Goal: Information Seeking & Learning: Learn about a topic

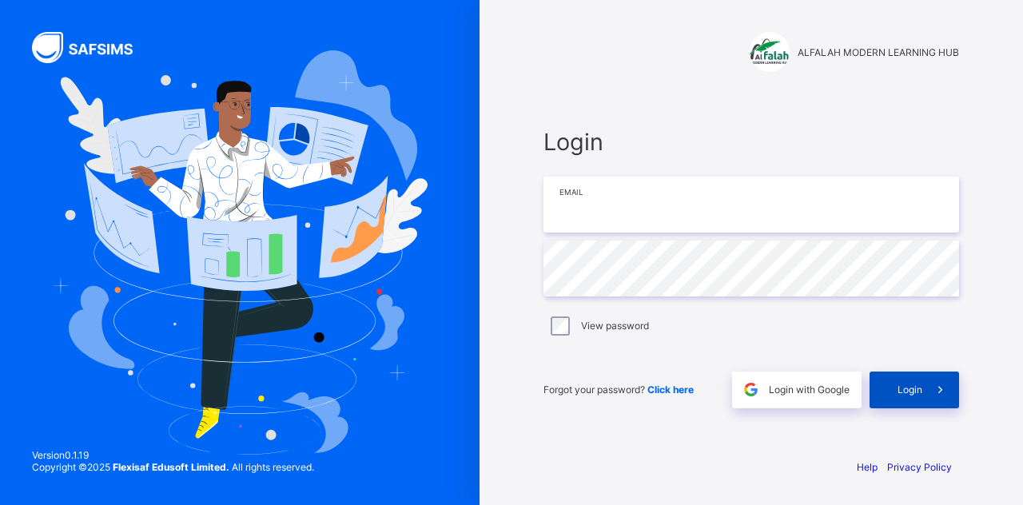
type input "**********"
click at [920, 403] on div "Login" at bounding box center [915, 390] width 90 height 37
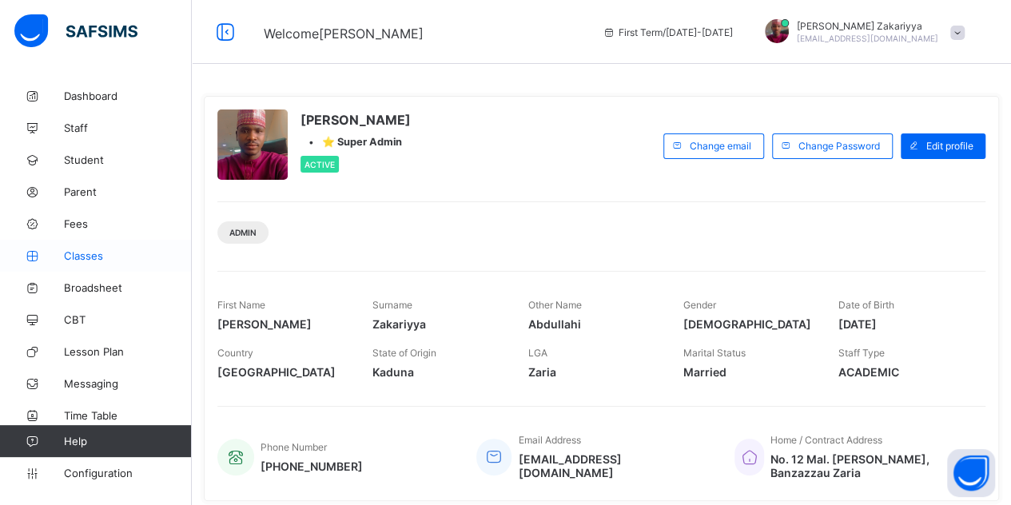
click at [85, 259] on span "Classes" at bounding box center [128, 255] width 128 height 13
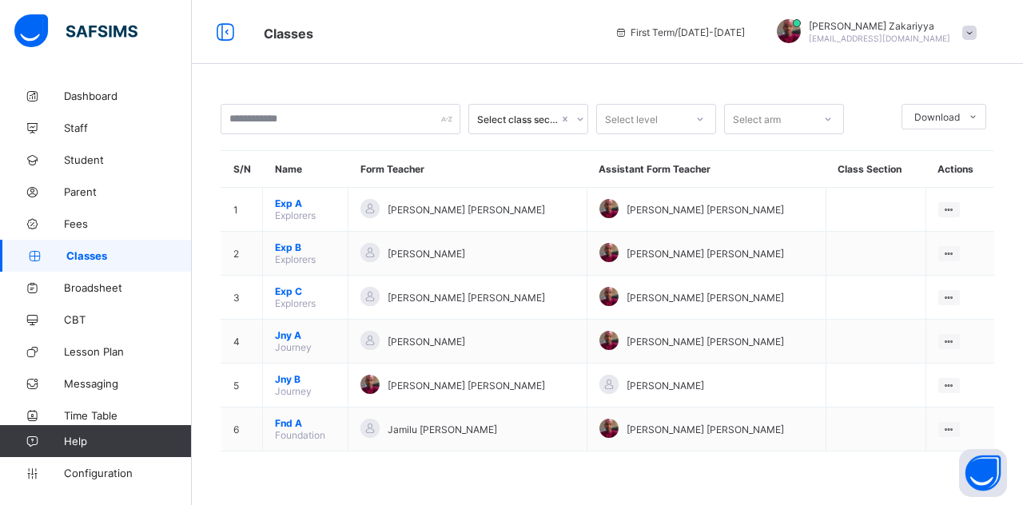
click at [285, 211] on span "Explorers" at bounding box center [295, 215] width 41 height 12
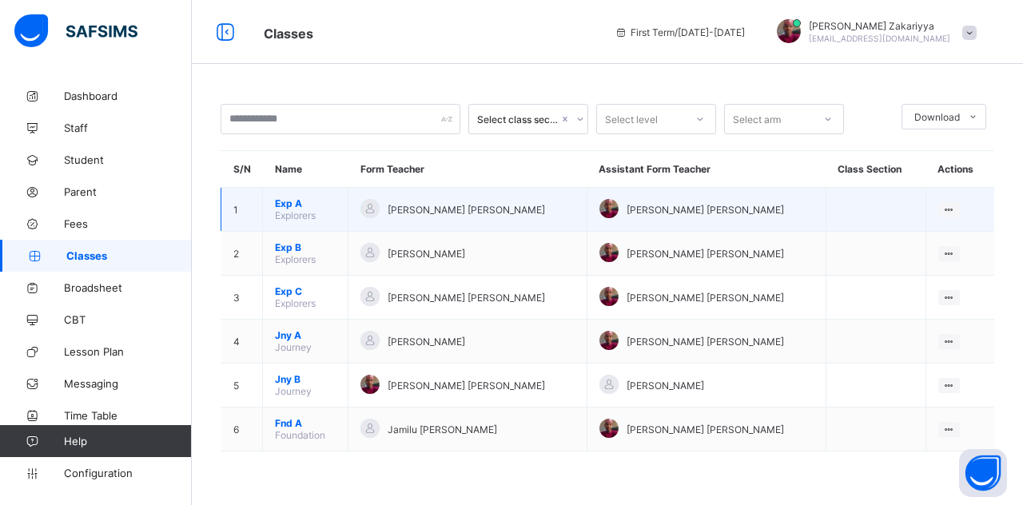
click at [283, 202] on span "Exp A" at bounding box center [305, 203] width 61 height 12
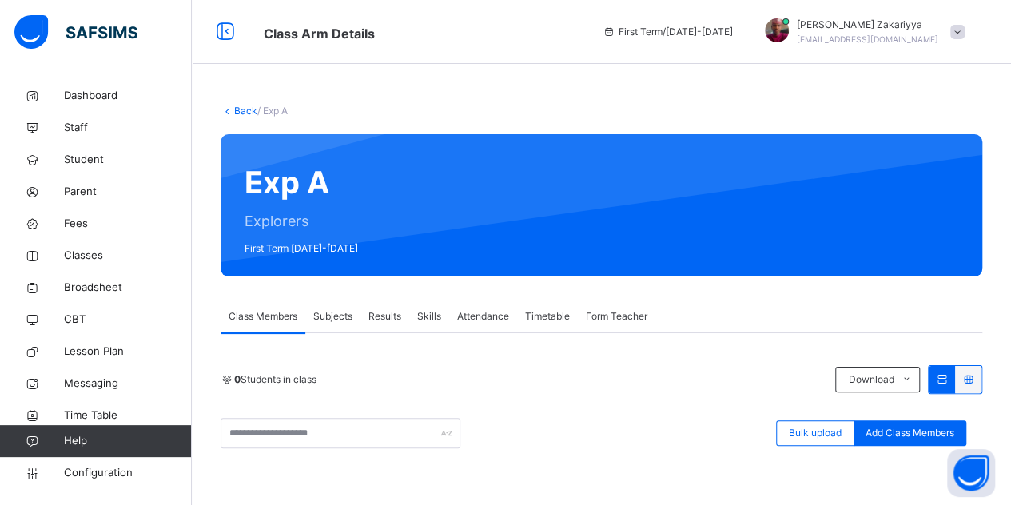
click at [246, 114] on link "Back" at bounding box center [245, 111] width 23 height 12
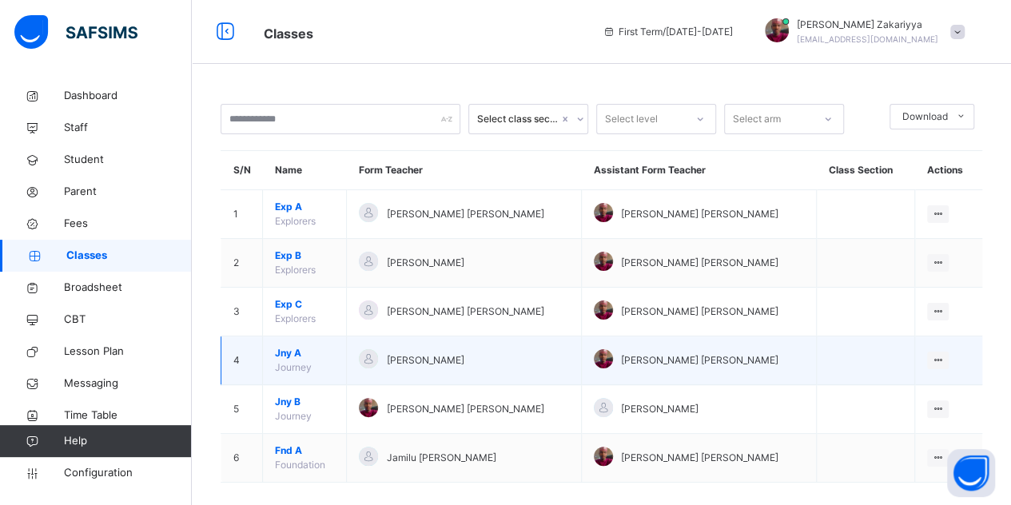
click at [289, 351] on span "Jny A" at bounding box center [304, 353] width 59 height 14
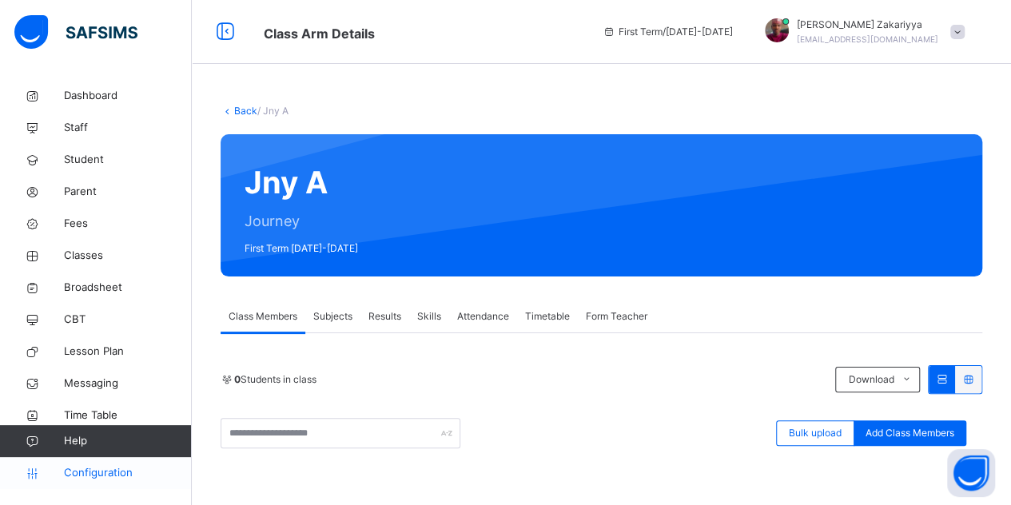
click at [109, 472] on span "Configuration" at bounding box center [127, 473] width 127 height 16
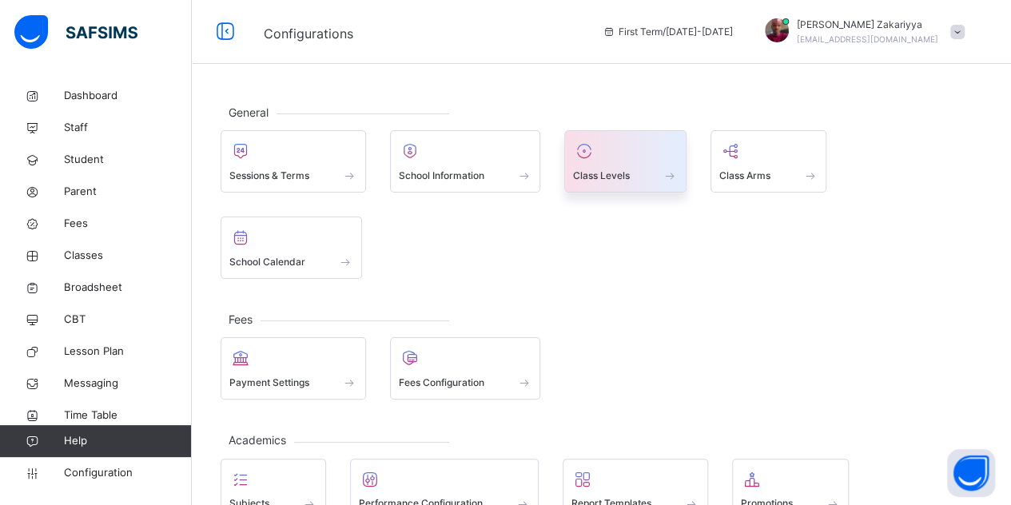
click at [632, 152] on div at bounding box center [625, 151] width 105 height 24
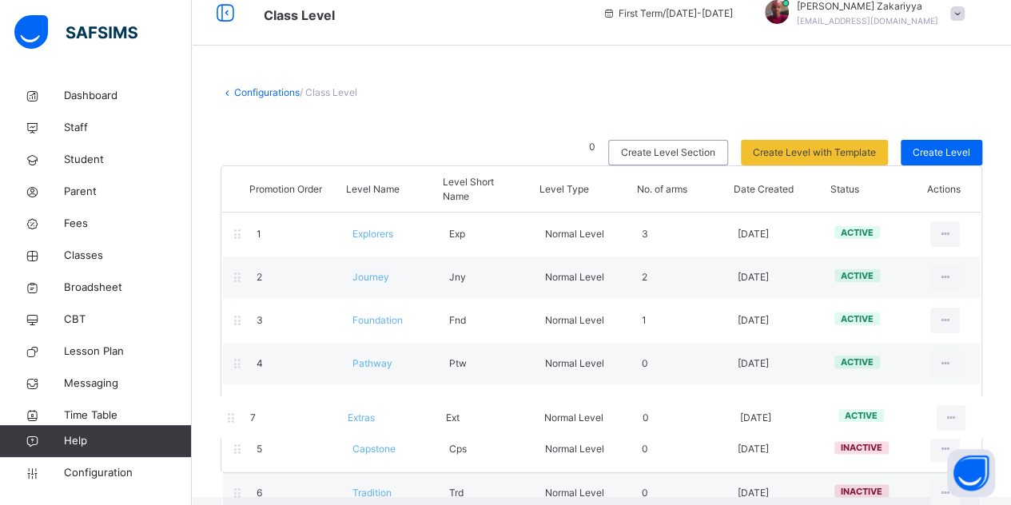
scroll to position [23, 0]
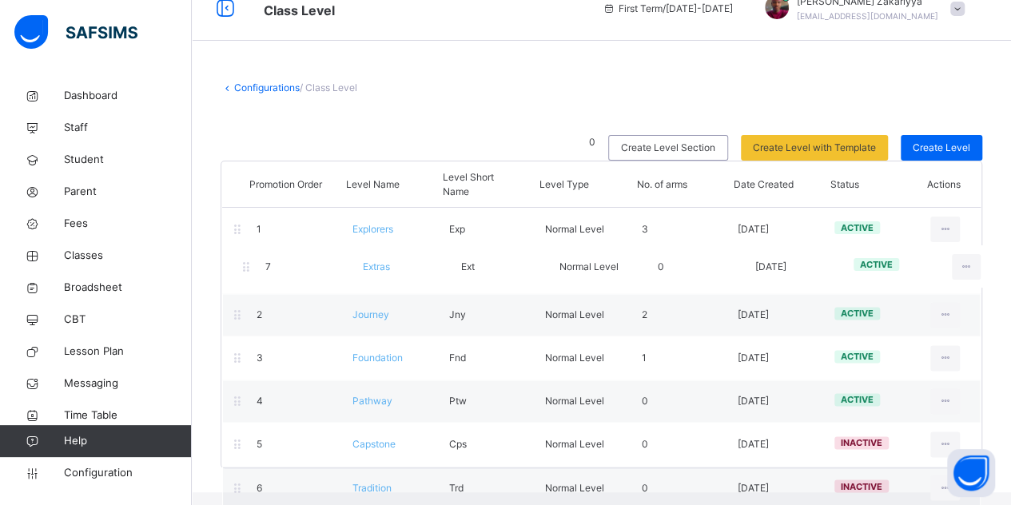
drag, startPoint x: 235, startPoint y: 465, endPoint x: 244, endPoint y: 266, distance: 199.2
click at [244, 266] on div "Promotion Order Level Name Level Short Name Level Type No. of arms Date Created…" at bounding box center [602, 315] width 762 height 308
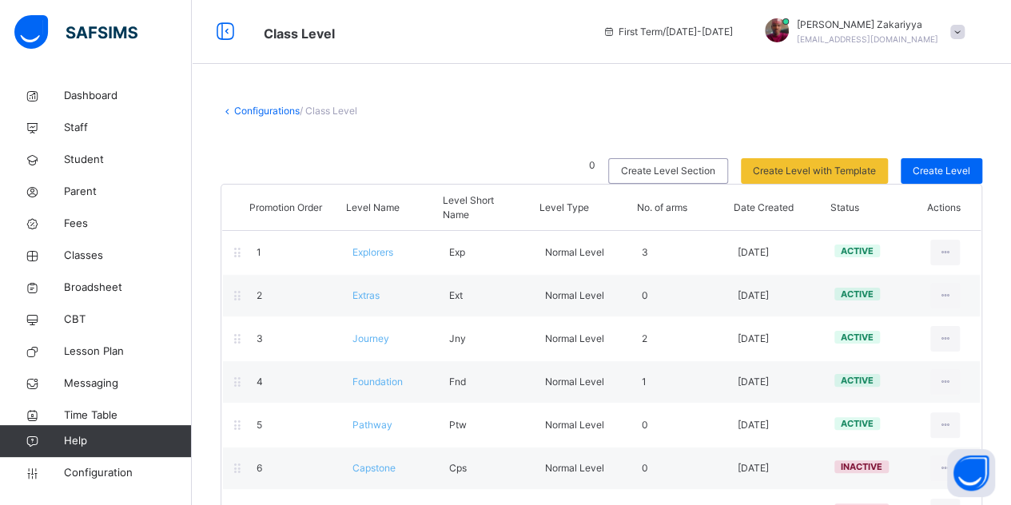
scroll to position [48, 0]
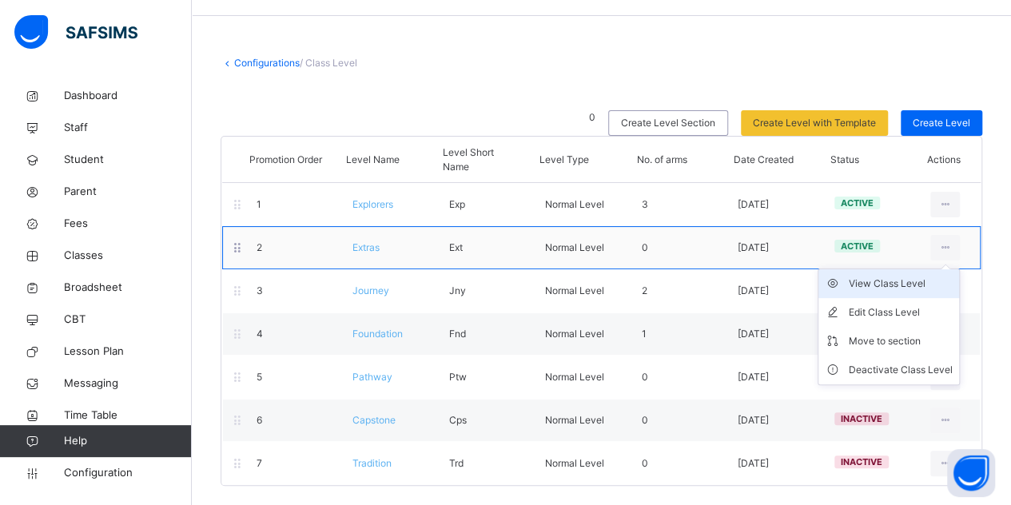
click at [928, 288] on div "View Class Level" at bounding box center [901, 284] width 104 height 16
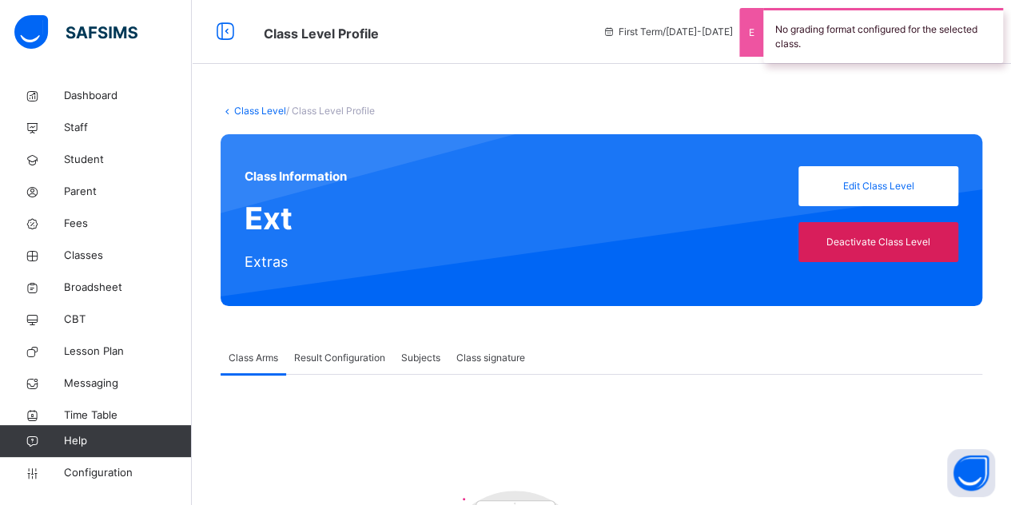
click at [252, 109] on link "Class Level" at bounding box center [260, 111] width 52 height 12
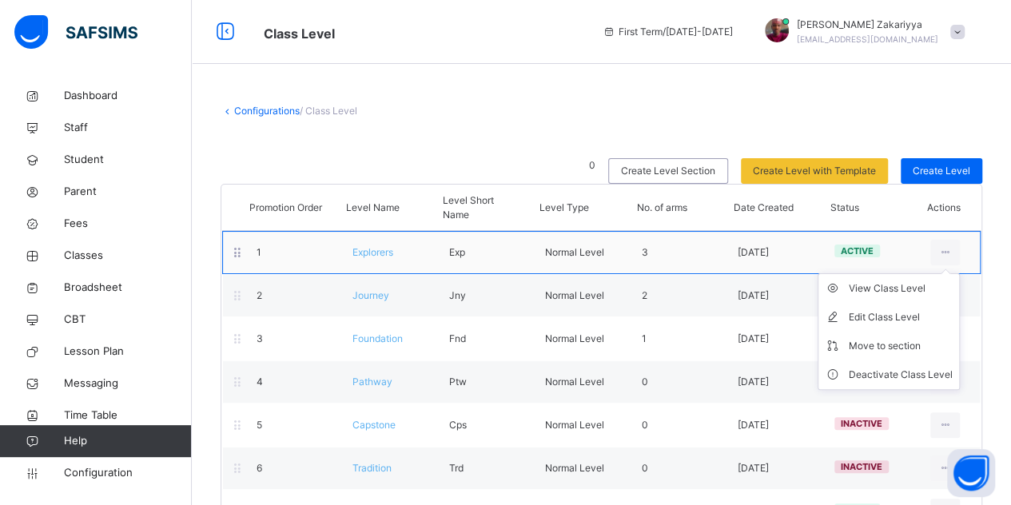
click at [956, 273] on ul "View Class Level Edit Class Level Move to section Deactivate Class Level" at bounding box center [889, 331] width 142 height 117
click at [926, 293] on div "View Class Level" at bounding box center [901, 289] width 104 height 16
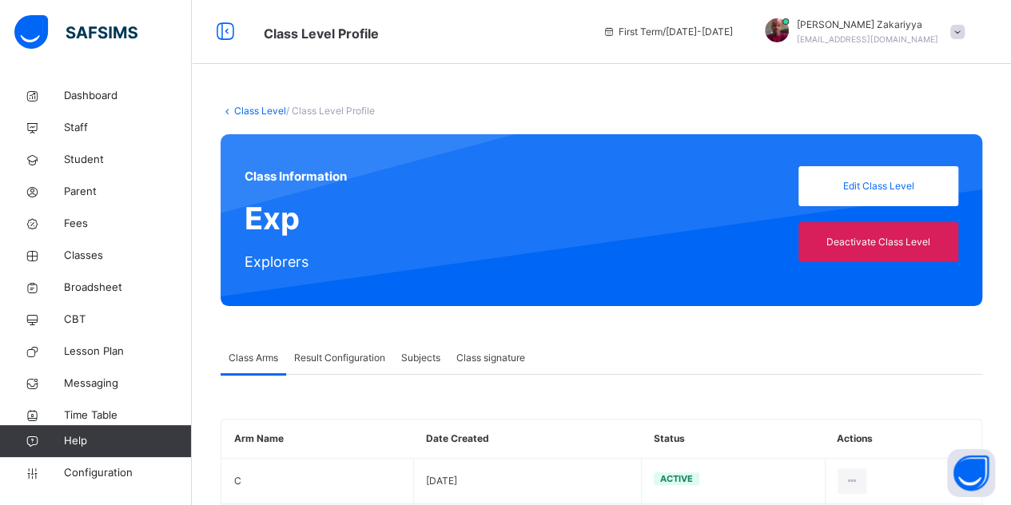
click at [343, 360] on span "Result Configuration" at bounding box center [339, 358] width 91 height 14
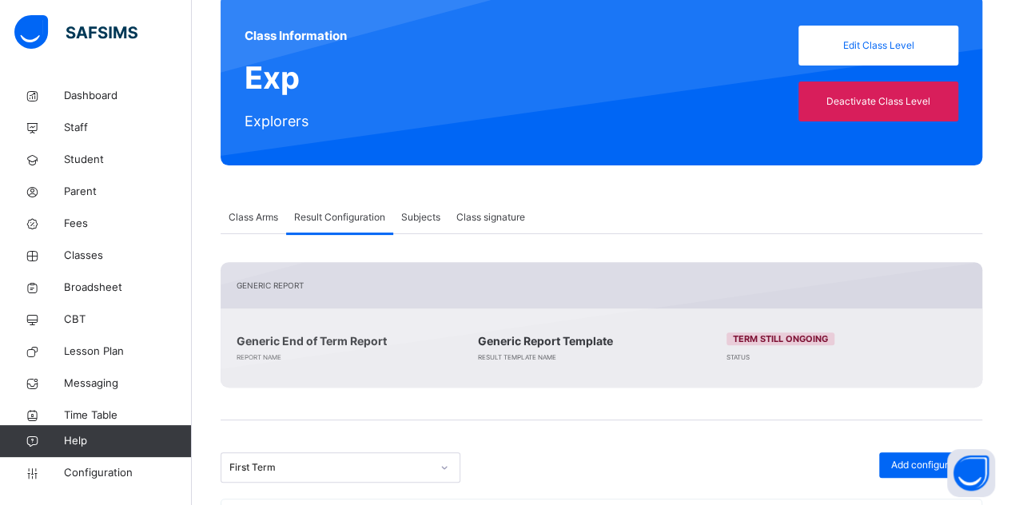
scroll to position [123, 0]
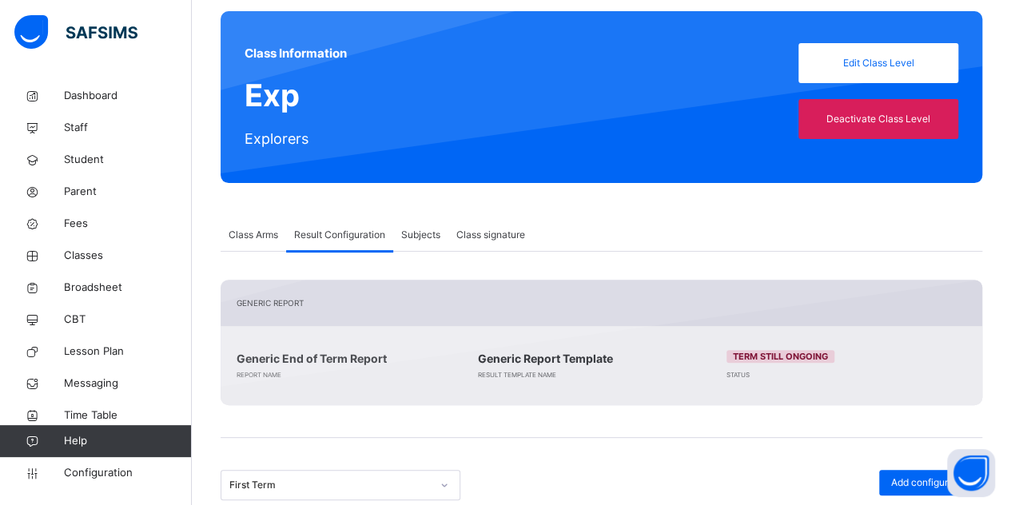
click at [418, 233] on span "Subjects" at bounding box center [420, 235] width 39 height 14
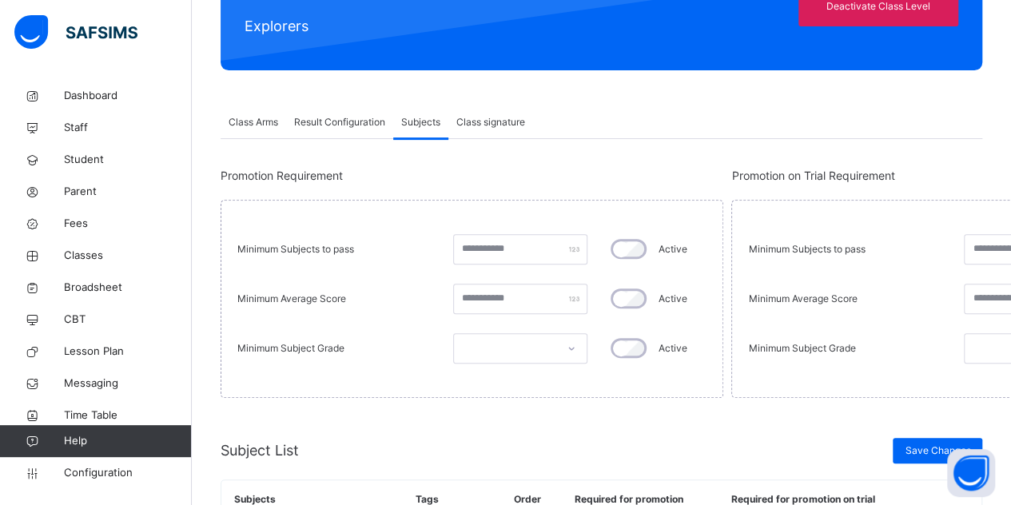
scroll to position [0, 0]
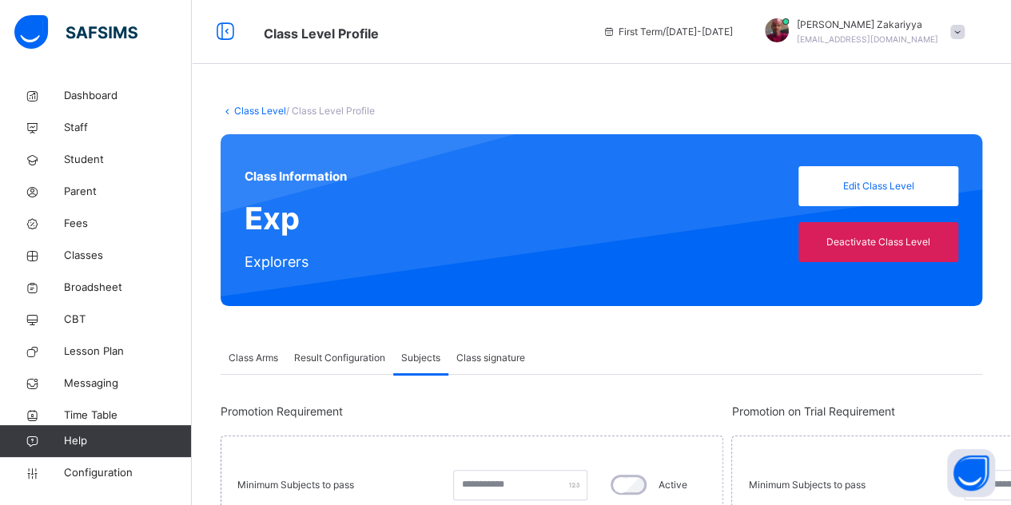
click at [484, 348] on div "Class signature" at bounding box center [490, 358] width 85 height 32
